Goal: Task Accomplishment & Management: Manage account settings

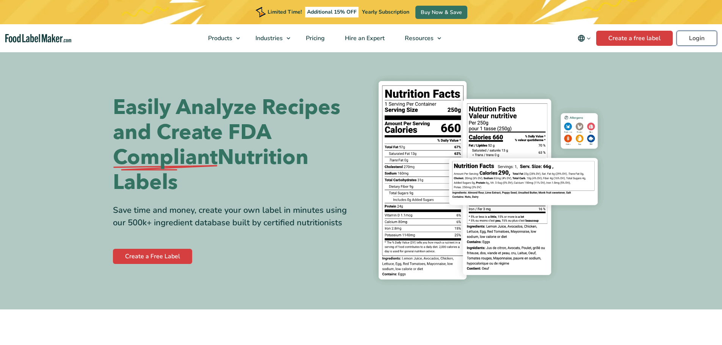
drag, startPoint x: 708, startPoint y: 34, endPoint x: 626, endPoint y: 51, distance: 83.9
click at [708, 34] on link "Login" at bounding box center [697, 38] width 41 height 15
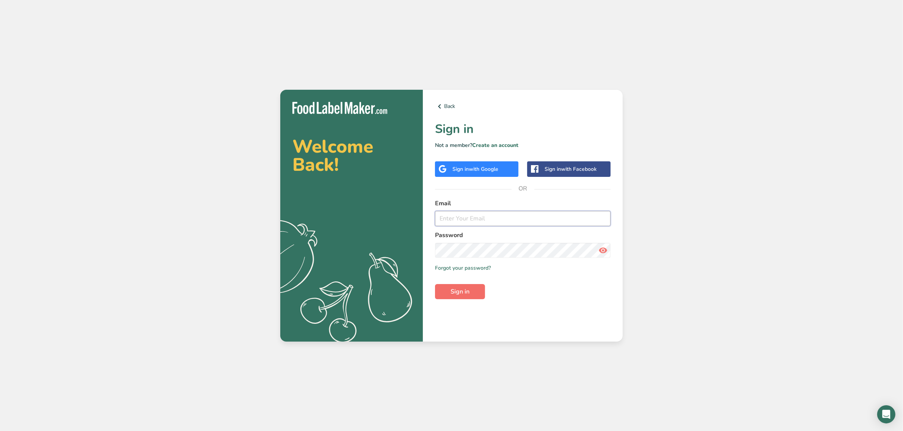
type input "[EMAIL_ADDRESS][DOMAIN_NAME]"
click at [471, 290] on button "Sign in" at bounding box center [460, 291] width 50 height 15
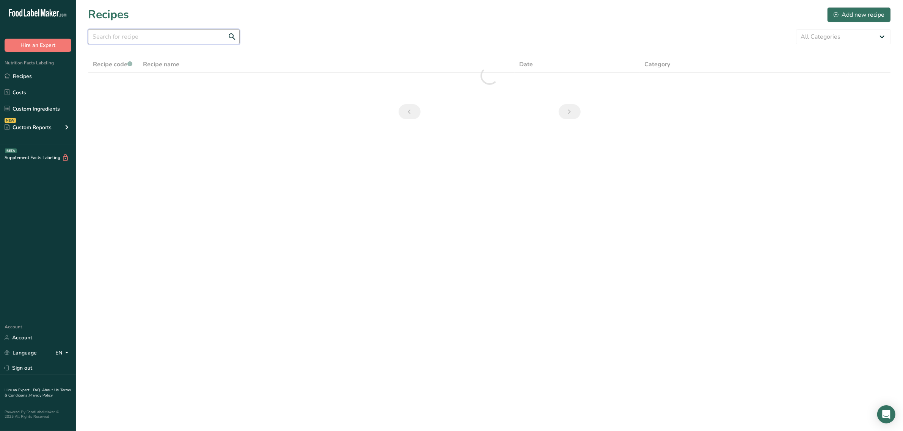
click at [189, 38] on input "text" at bounding box center [164, 36] width 152 height 15
click at [33, 127] on div "Custom Reports" at bounding box center [28, 128] width 47 height 8
click at [39, 106] on link "Custom Ingredients" at bounding box center [38, 109] width 76 height 14
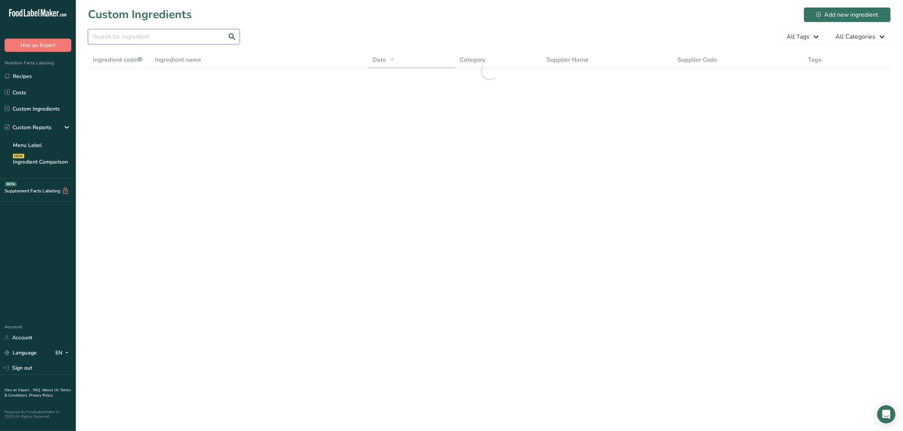
drag, startPoint x: 121, startPoint y: 44, endPoint x: 125, endPoint y: 35, distance: 9.7
click at [125, 35] on input "text" at bounding box center [164, 36] width 152 height 15
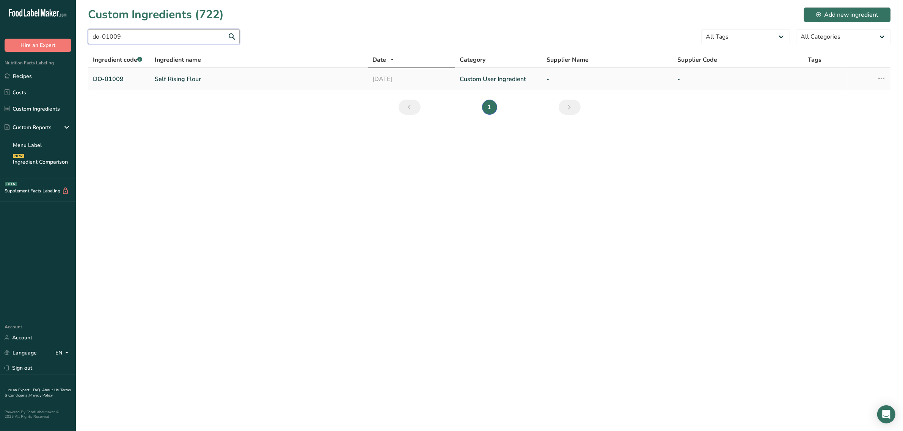
type input "do-01009"
click at [161, 80] on link "Self Rising Flour" at bounding box center [259, 79] width 208 height 9
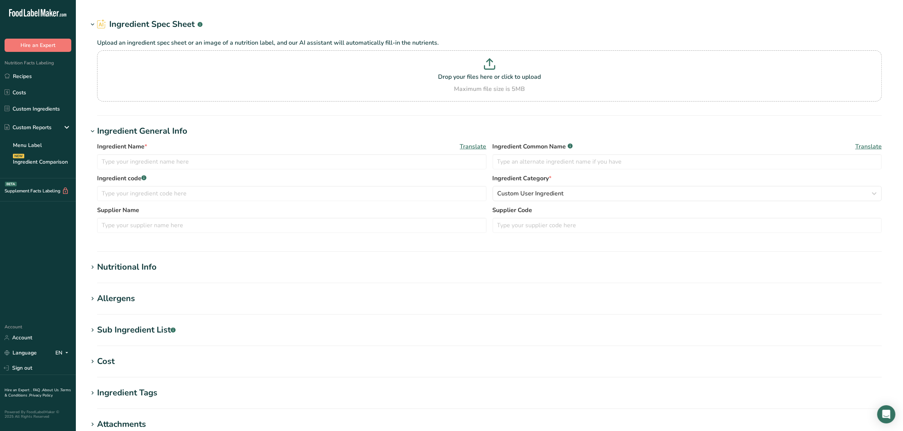
type input "Self Rising Flour"
type input "enriched self-rising flour"
type input "DO-01009"
type textarea "bleached wheat flour, leavening [baking soda, monocalcium phosphate, sodium alu…"
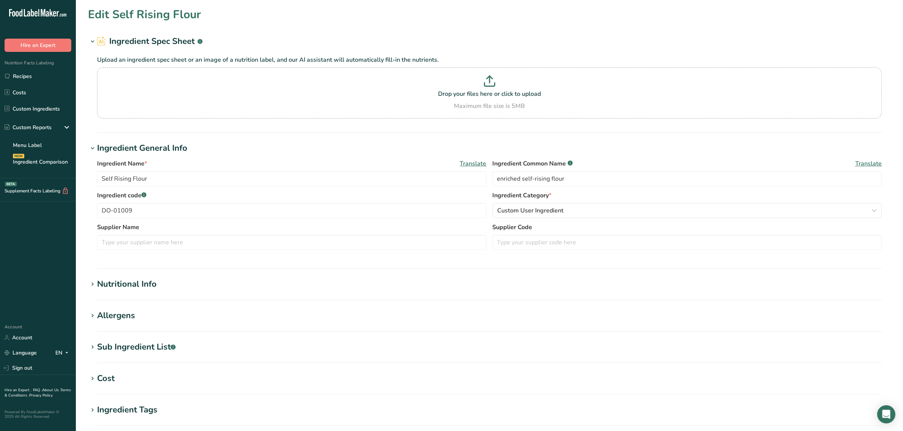
click at [146, 347] on div "Sub Ingredient List .a-a{fill:#347362;}.b-a{fill:#fff;}" at bounding box center [136, 347] width 78 height 13
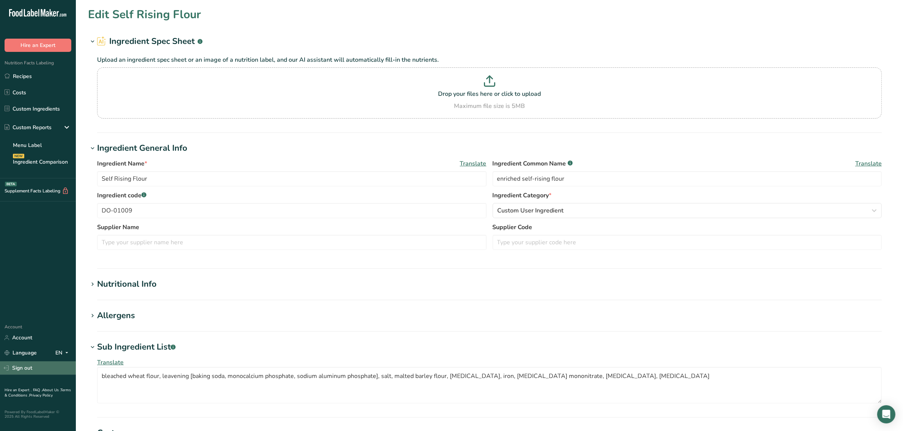
click at [47, 370] on link "Sign out" at bounding box center [38, 368] width 76 height 13
